Goal: Task Accomplishment & Management: Manage account settings

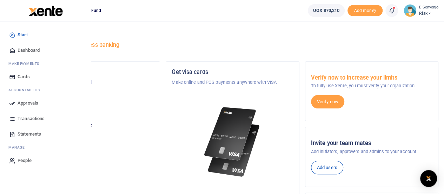
click at [34, 102] on span "Approvals" at bounding box center [28, 102] width 21 height 7
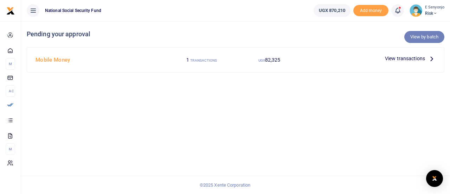
click at [419, 38] on link "View by batch" at bounding box center [424, 37] width 40 height 12
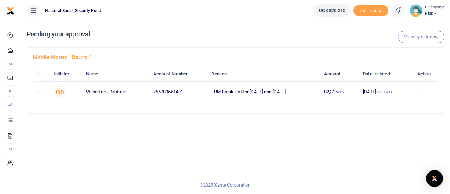
click at [425, 92] on icon at bounding box center [423, 90] width 5 height 5
click at [393, 103] on link "Approve" at bounding box center [398, 103] width 55 height 10
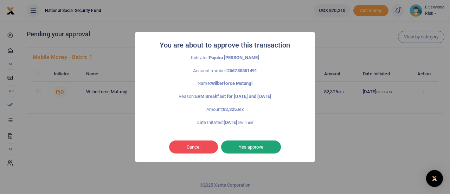
click at [258, 145] on button "Yes approve" at bounding box center [251, 146] width 60 height 13
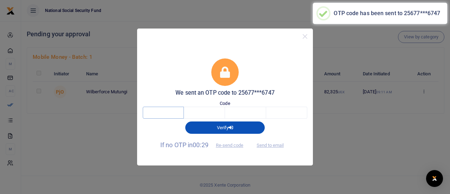
click at [159, 116] on input "text" at bounding box center [163, 112] width 41 height 12
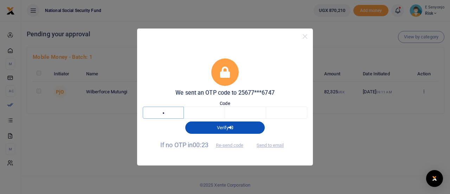
type input "1"
type input "3"
type input "4"
